Goal: Navigation & Orientation: Find specific page/section

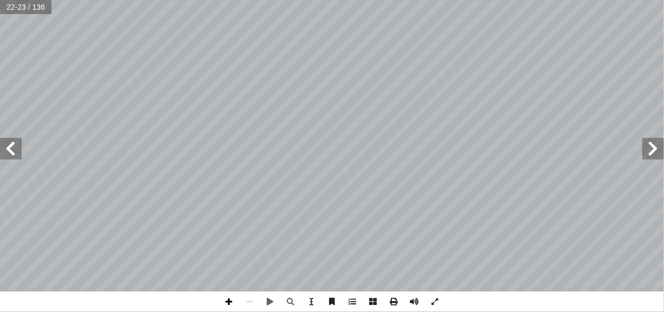
click at [231, 296] on span at bounding box center [229, 301] width 21 height 21
click at [352, 99] on html "الصفحة الرئيسية الصف الأول الصف الثاني الصف الثالث الصف الرابع الصف الخامس الصف…" at bounding box center [332, 49] width 664 height 99
click at [249, 296] on span at bounding box center [250, 301] width 21 height 21
click at [8, 147] on span at bounding box center [11, 149] width 22 height 22
click at [227, 298] on span at bounding box center [229, 301] width 21 height 21
